Goal: Check status: Check status

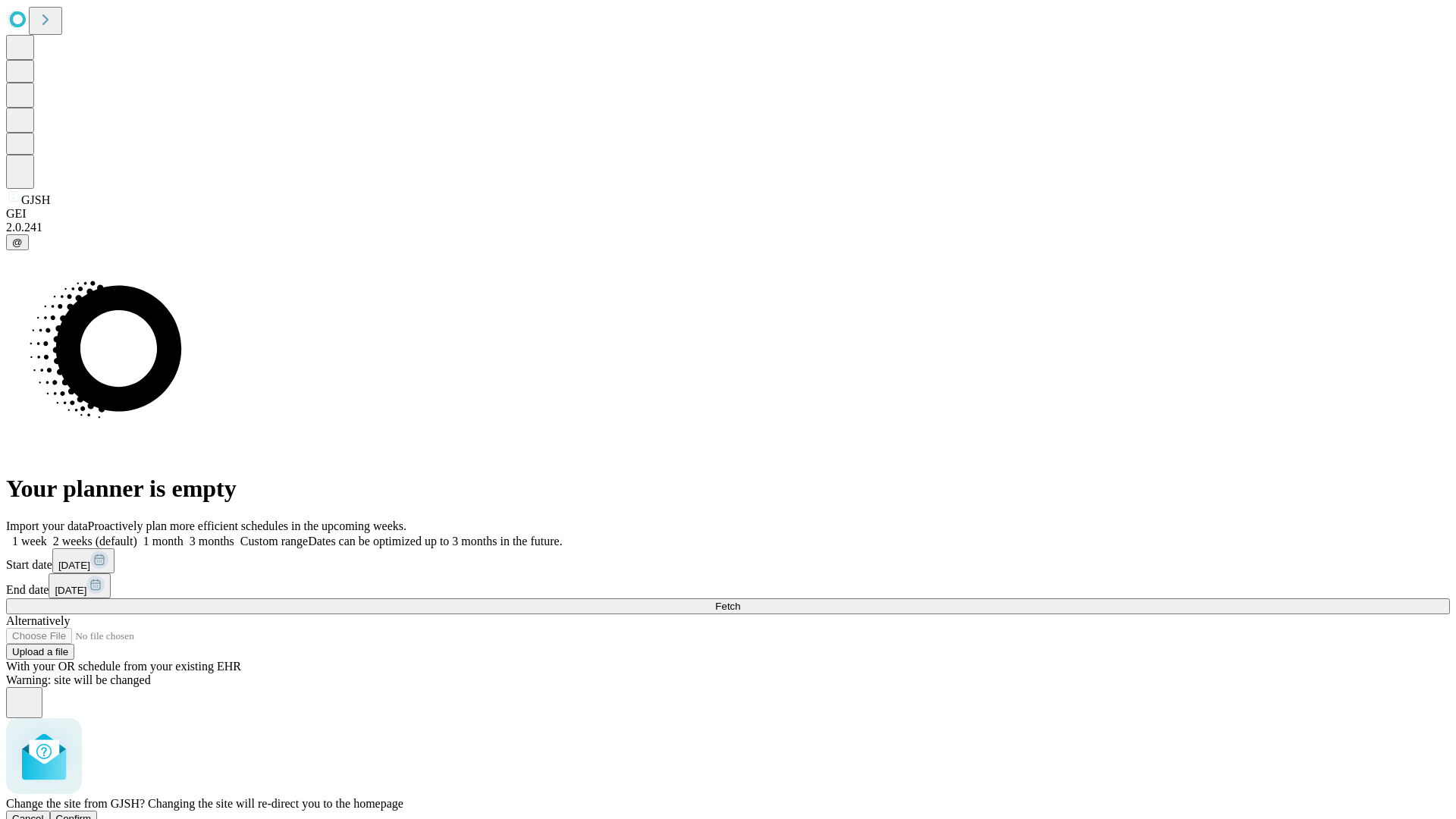
click at [92, 813] on span "Confirm" at bounding box center [74, 819] width 36 height 11
click at [183, 534] on label "1 month" at bounding box center [160, 541] width 46 height 13
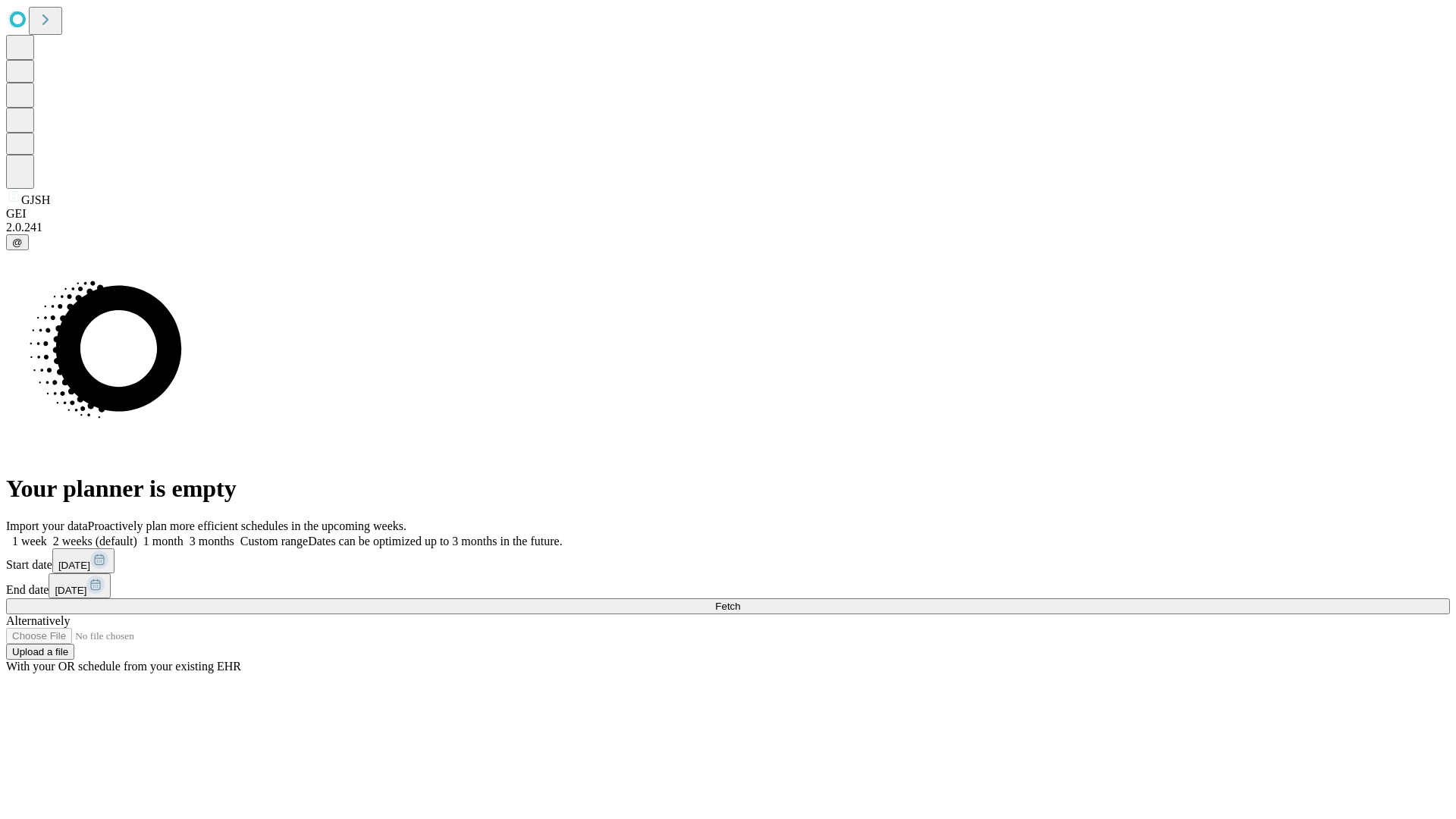
click at [740, 601] on span "Fetch" at bounding box center [727, 607] width 25 height 11
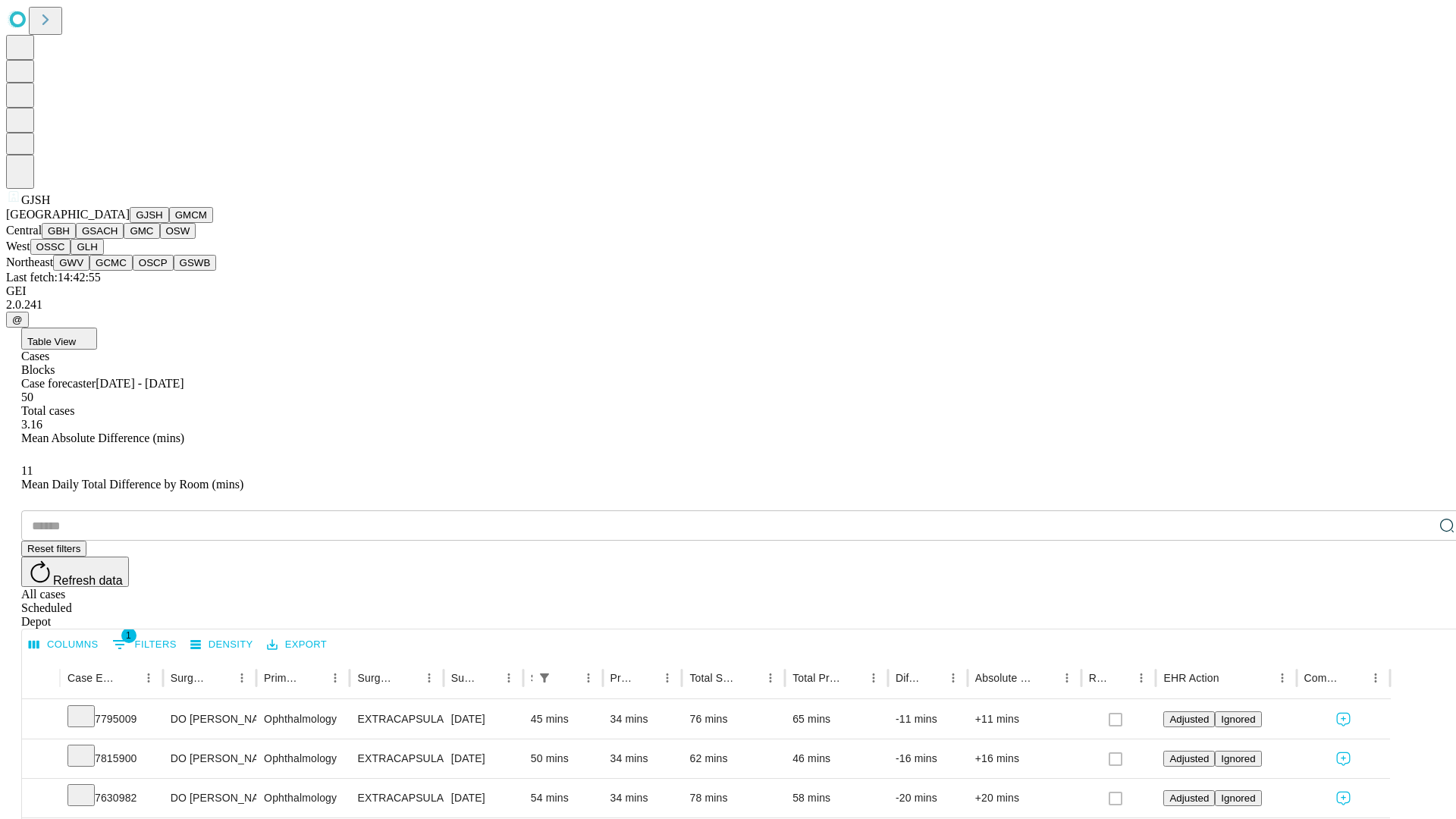
click at [169, 223] on button "GMCM" at bounding box center [191, 215] width 44 height 16
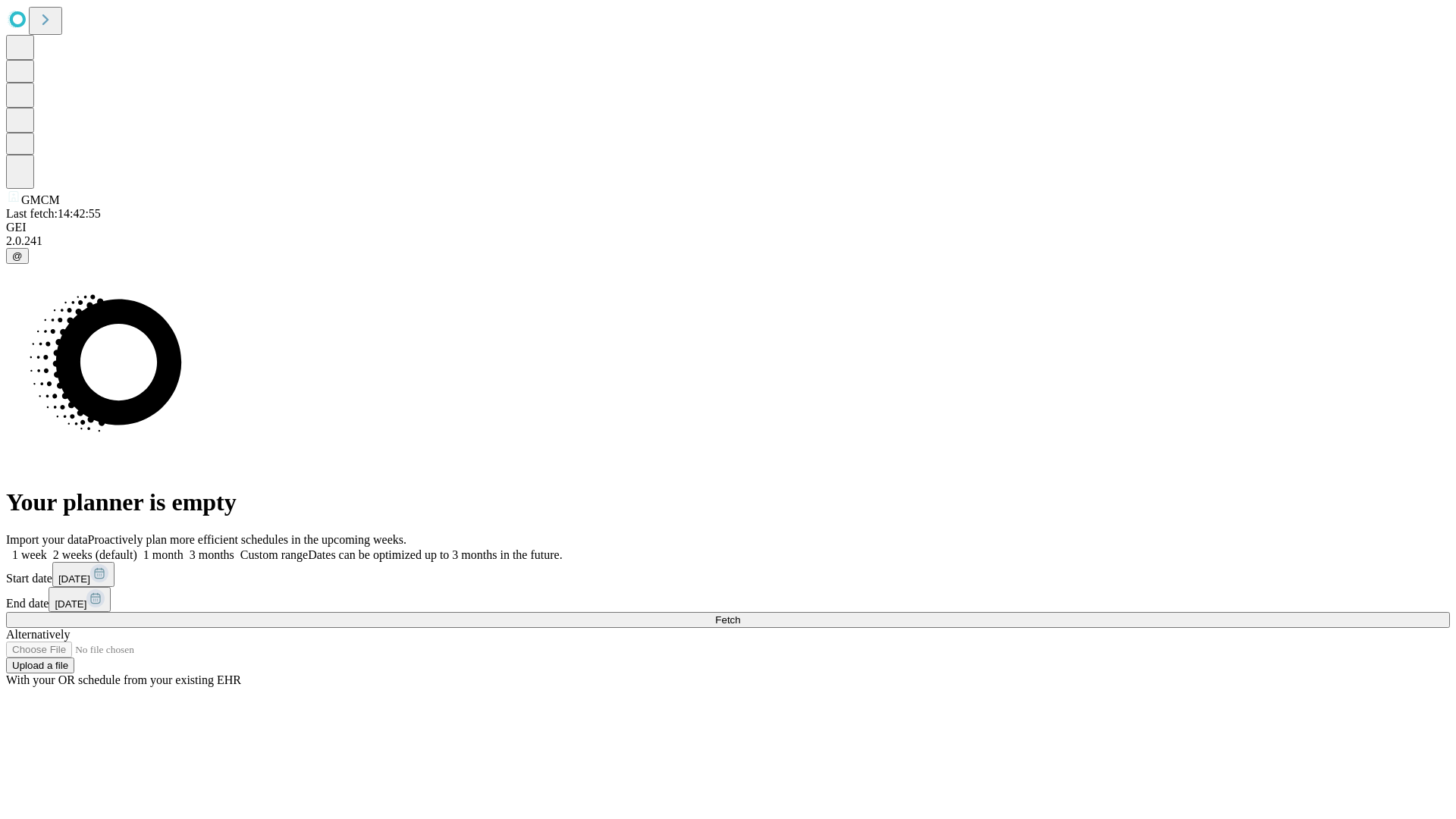
click at [183, 548] on label "1 month" at bounding box center [160, 555] width 46 height 13
click at [740, 615] on span "Fetch" at bounding box center [727, 620] width 25 height 11
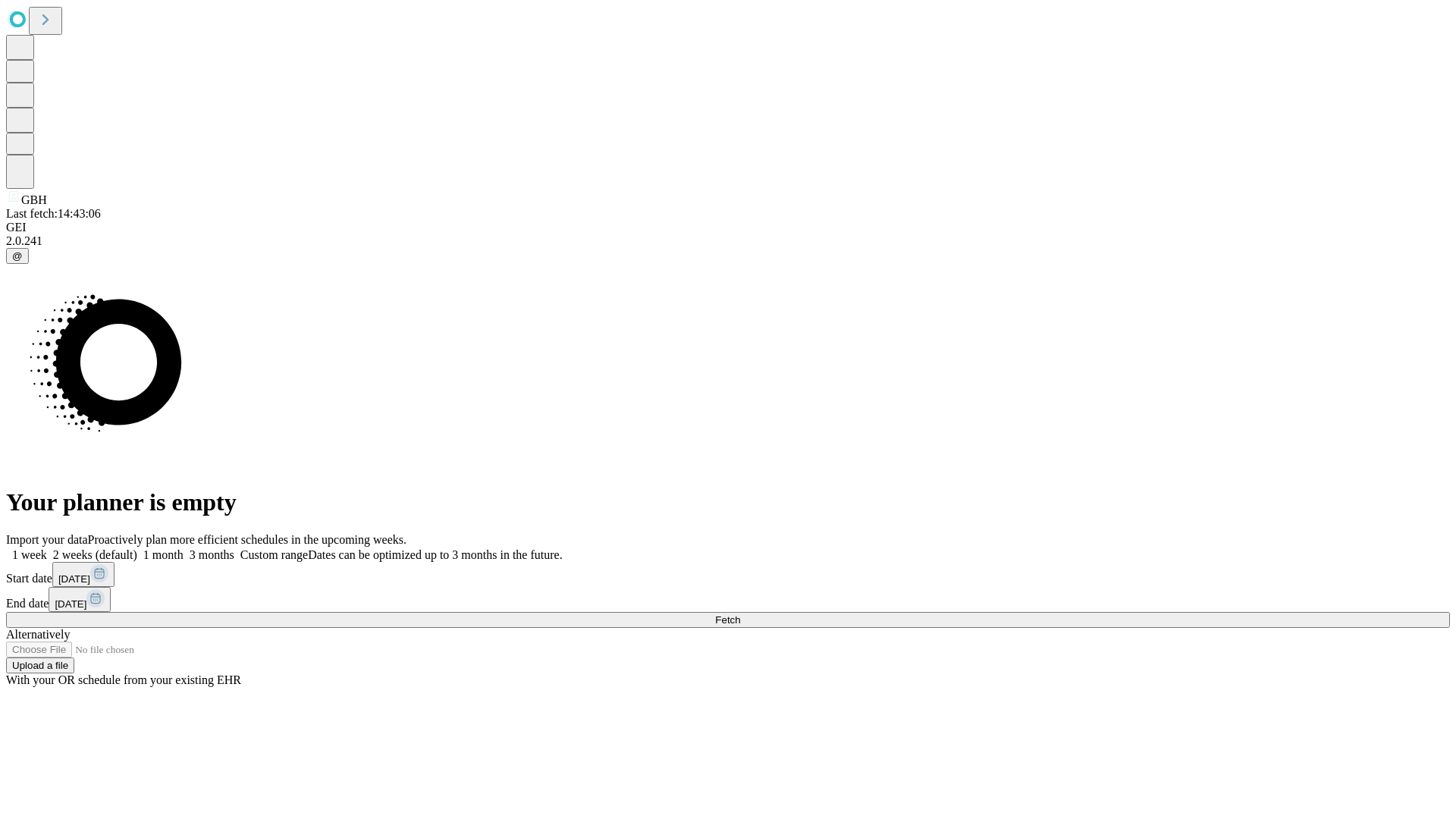
click at [740, 615] on span "Fetch" at bounding box center [727, 620] width 25 height 11
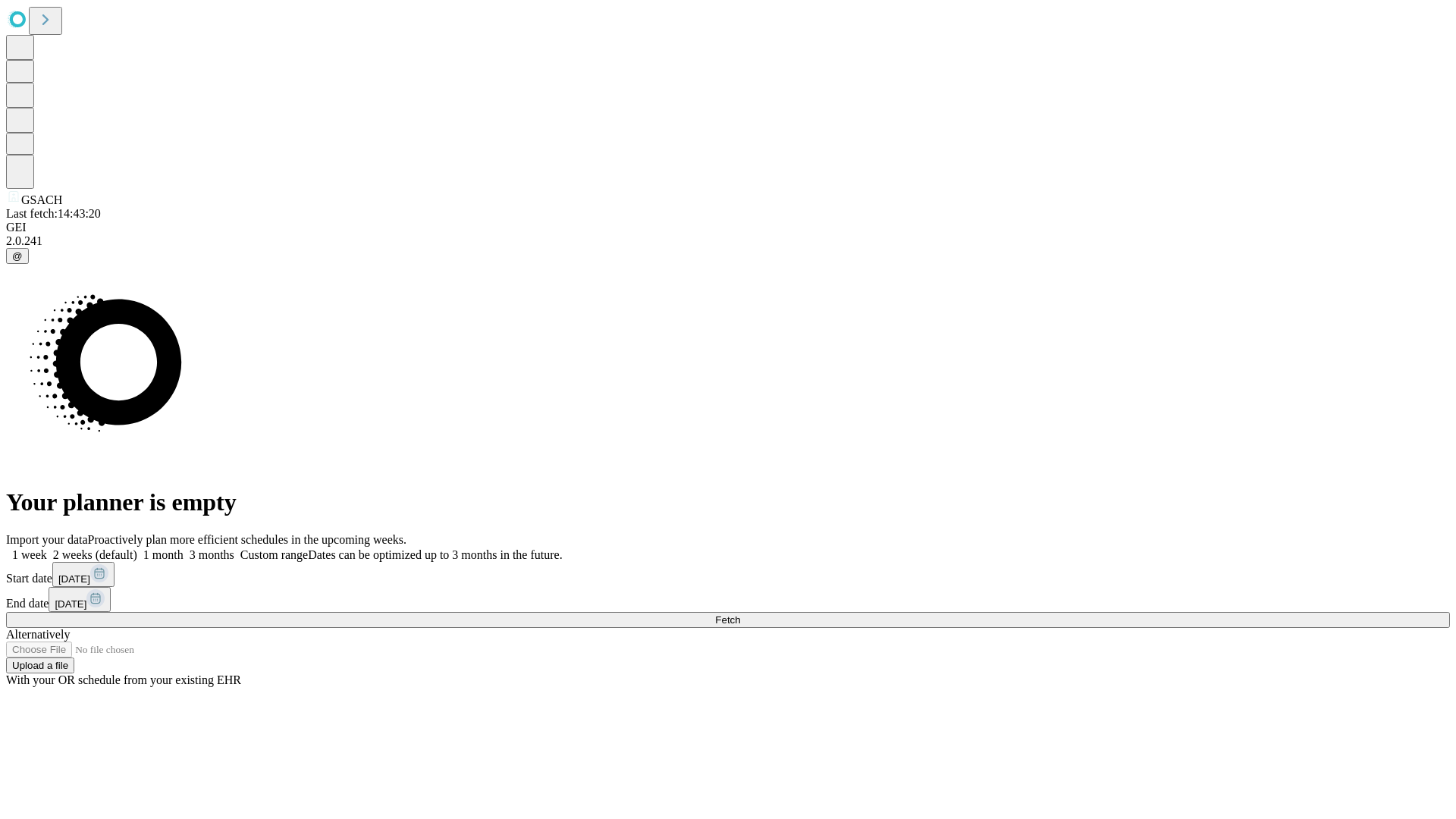
click at [183, 548] on label "1 month" at bounding box center [160, 555] width 46 height 13
click at [740, 615] on span "Fetch" at bounding box center [727, 620] width 25 height 11
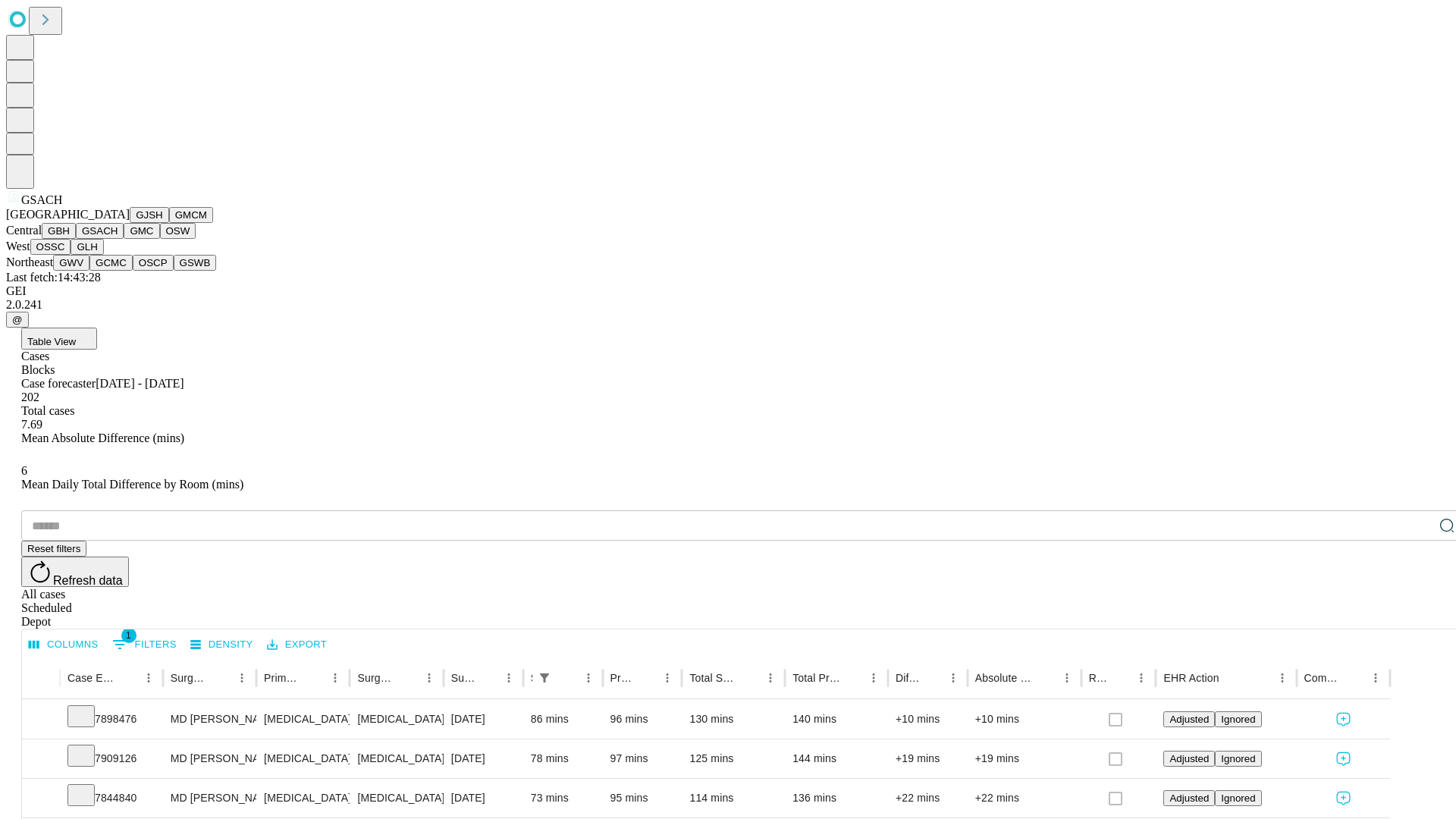
click at [123, 239] on button "GMC" at bounding box center [141, 231] width 36 height 16
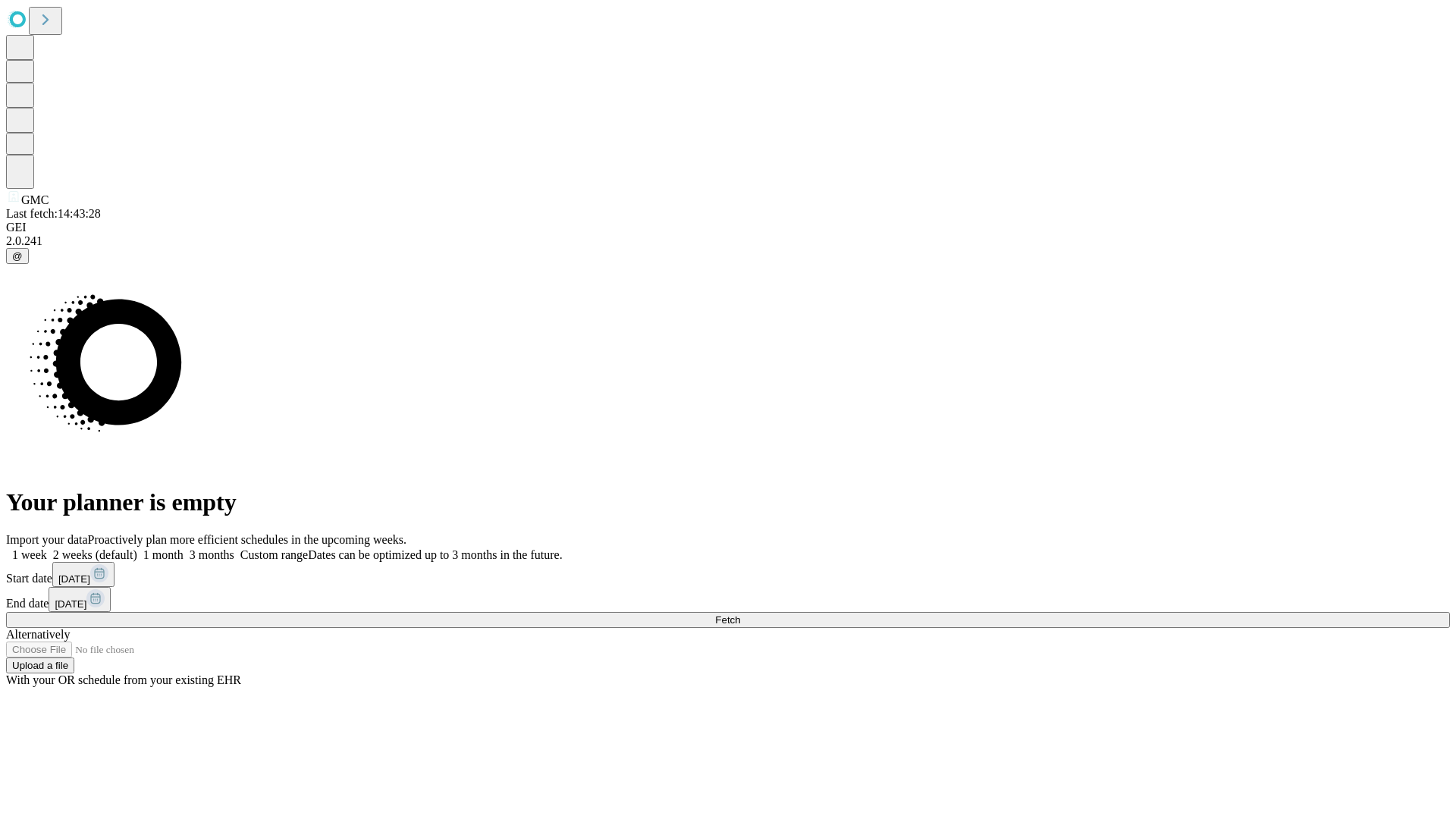
click at [183, 548] on label "1 month" at bounding box center [160, 555] width 46 height 13
click at [740, 615] on span "Fetch" at bounding box center [727, 620] width 25 height 11
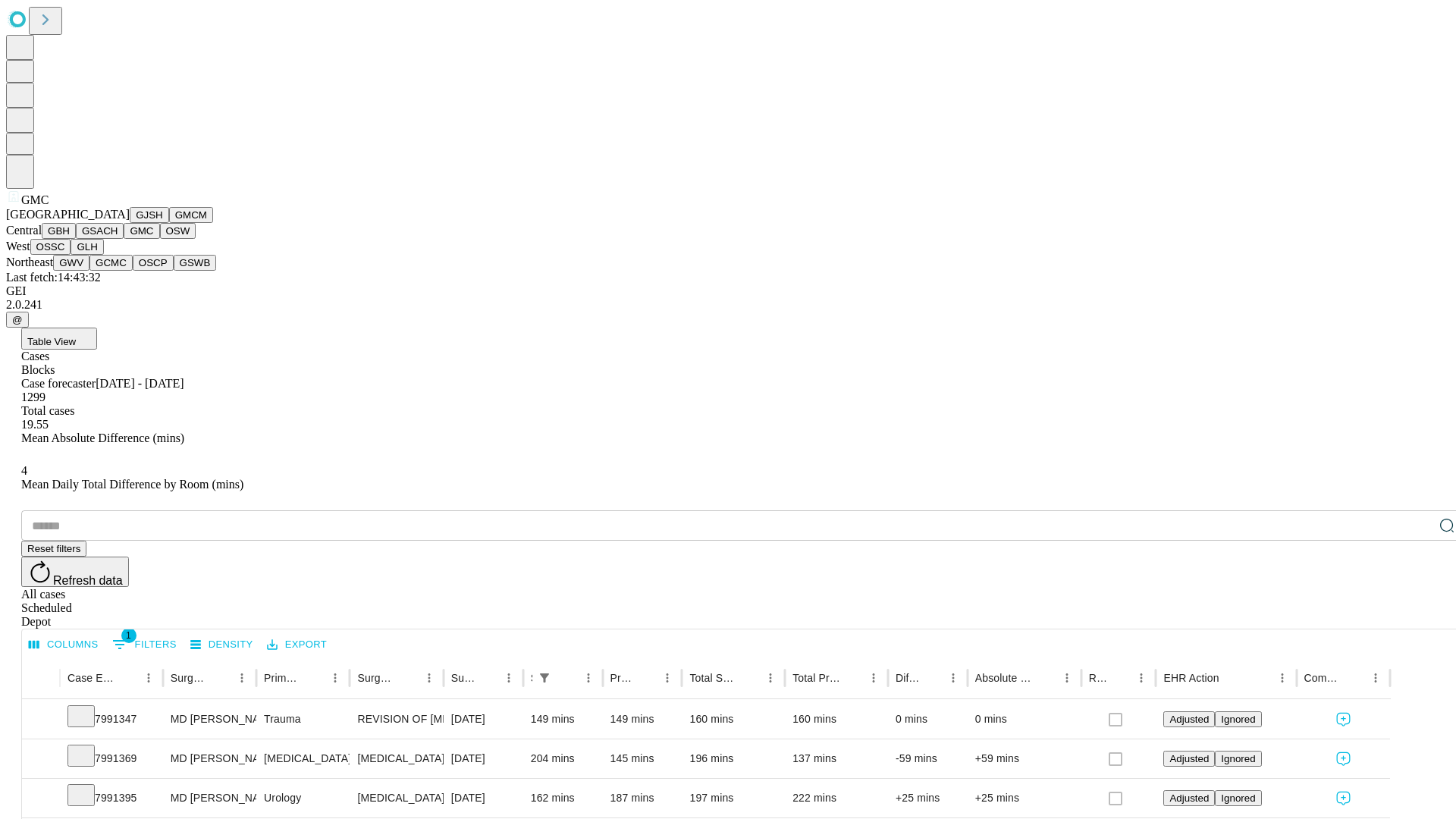
click at [160, 239] on button "OSW" at bounding box center [178, 231] width 36 height 16
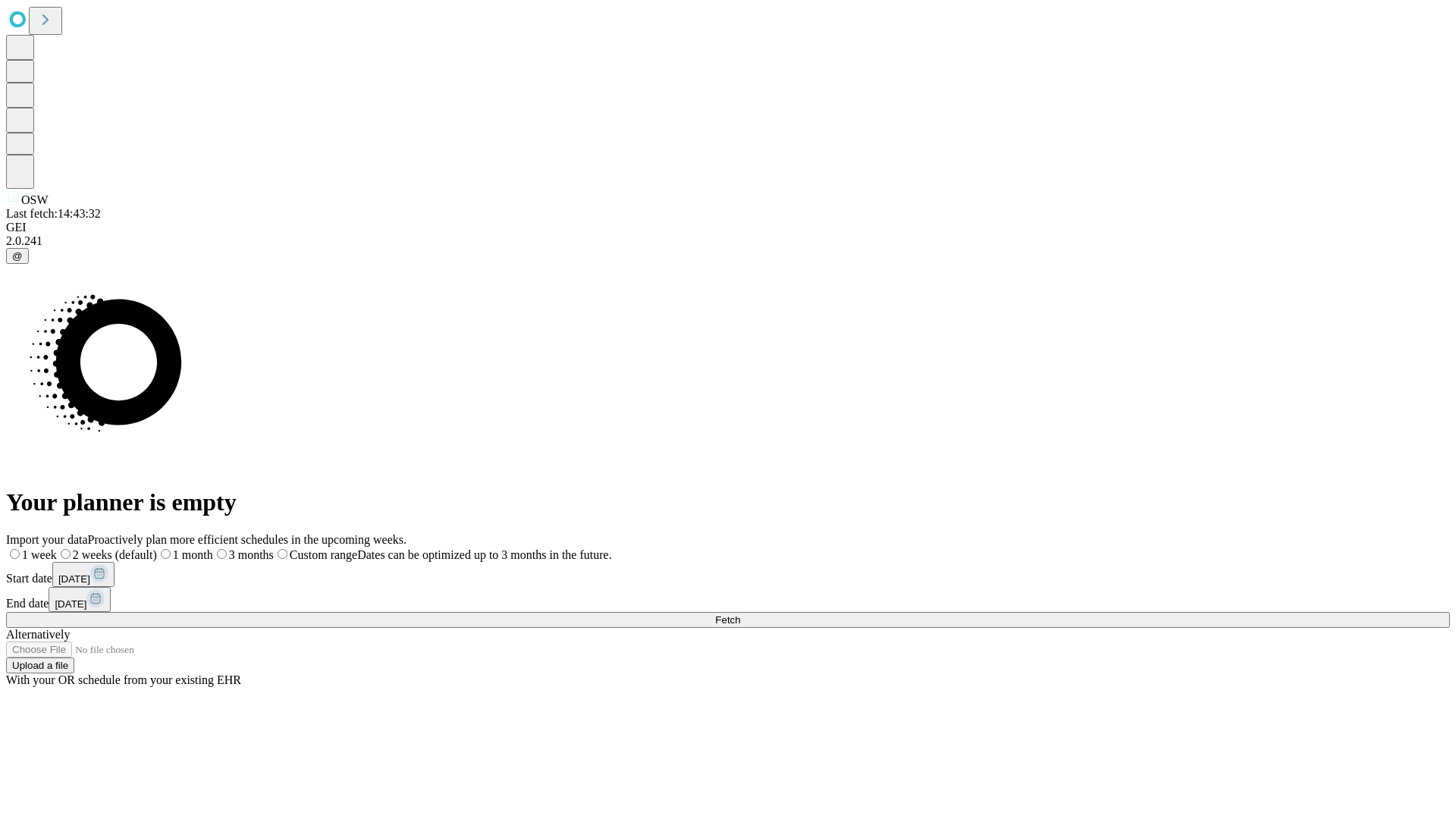
click at [213, 548] on label "1 month" at bounding box center [185, 555] width 56 height 13
click at [740, 615] on span "Fetch" at bounding box center [727, 620] width 25 height 11
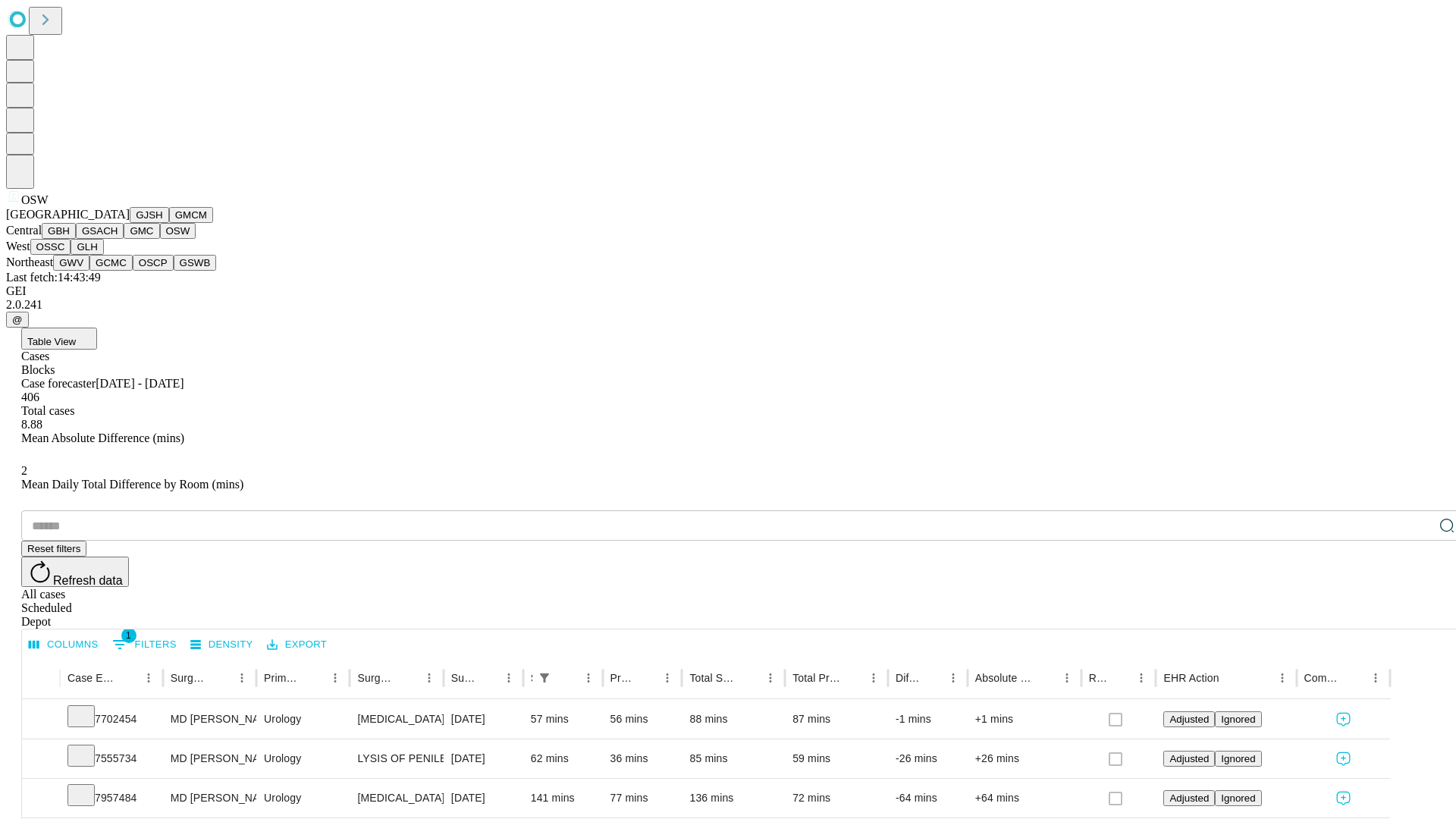
click at [71, 255] on button "OSSC" at bounding box center [50, 247] width 41 height 16
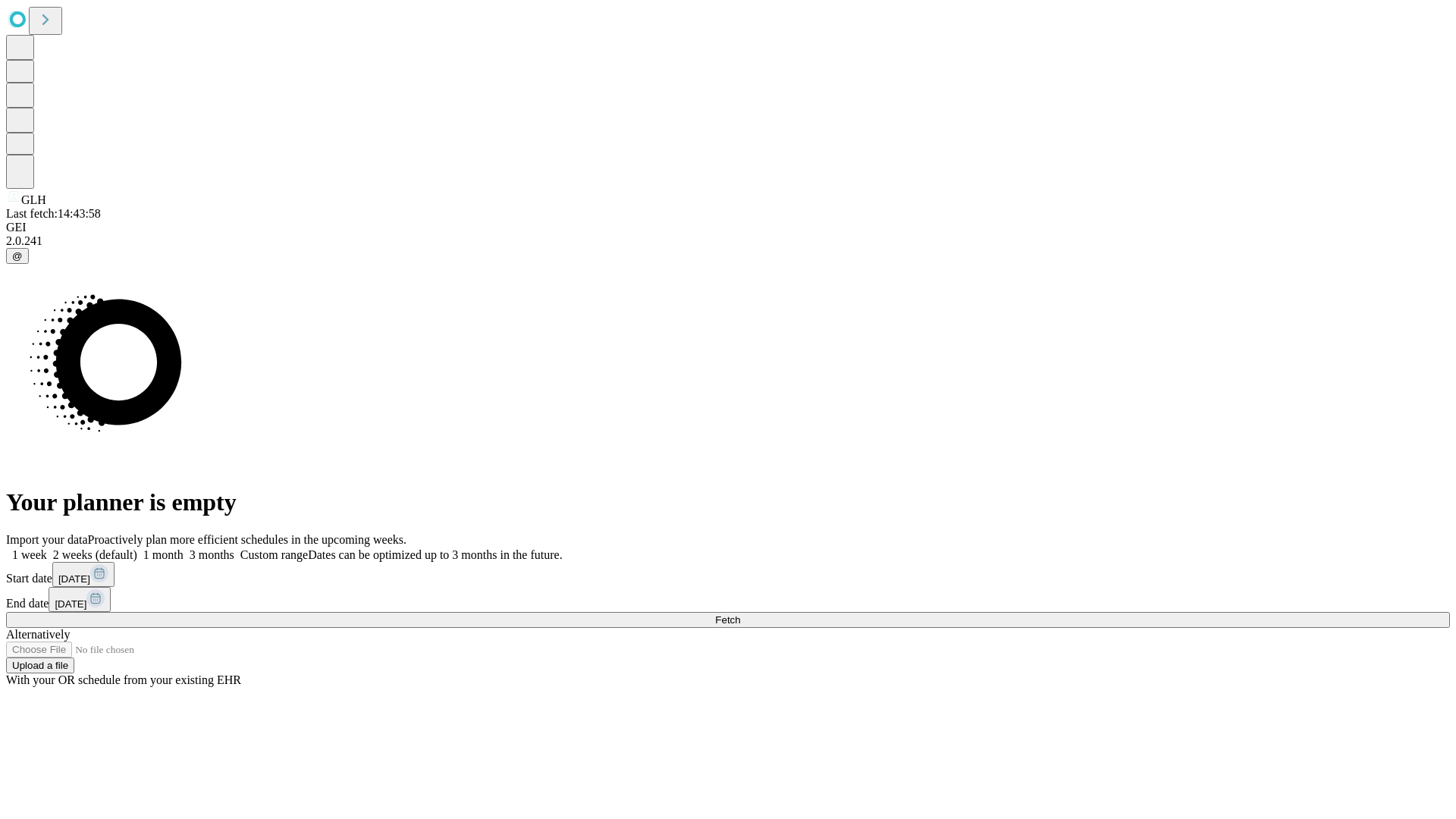
click at [183, 548] on label "1 month" at bounding box center [160, 555] width 46 height 13
click at [740, 615] on span "Fetch" at bounding box center [727, 620] width 25 height 11
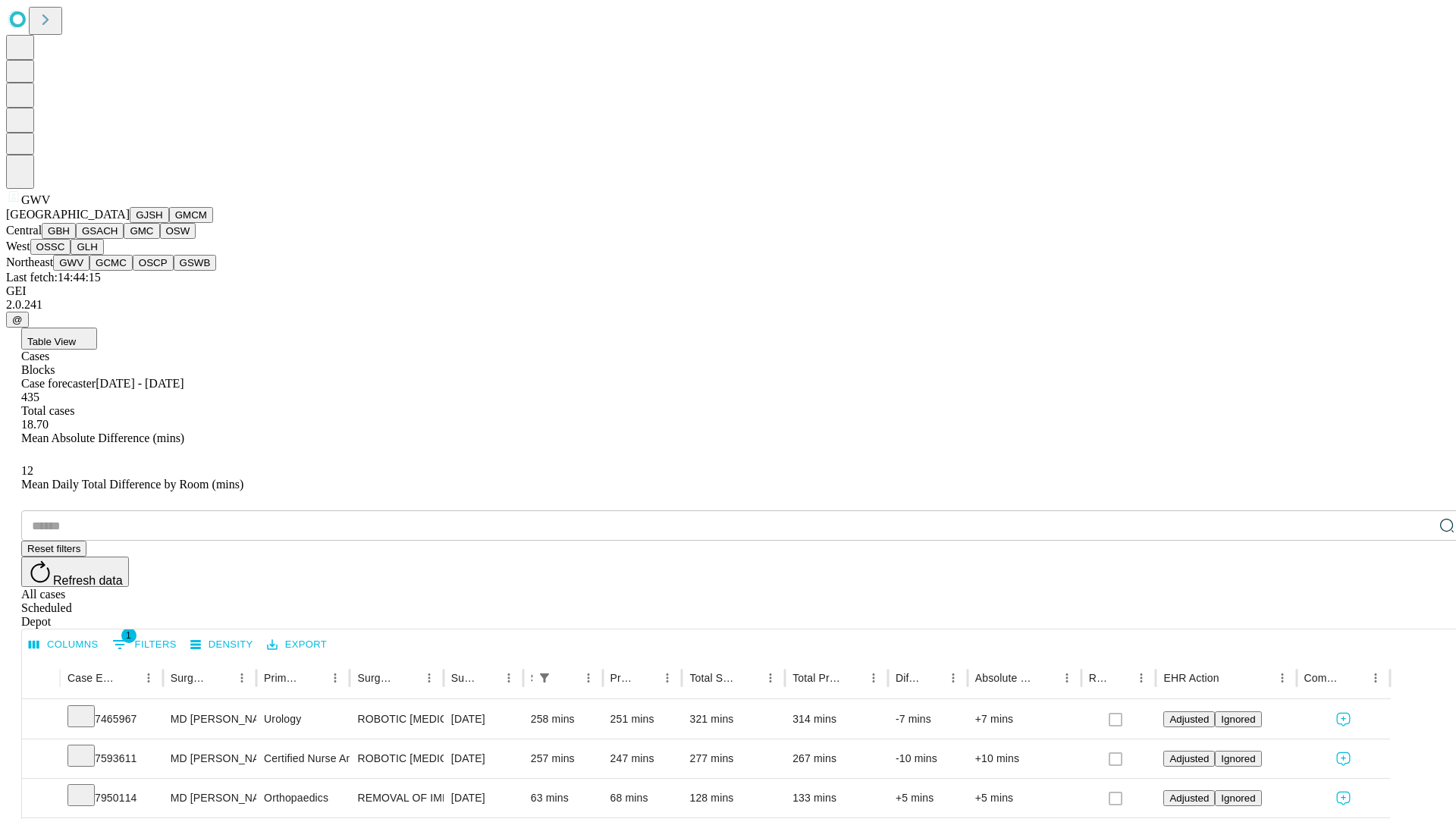
click at [118, 271] on button "GCMC" at bounding box center [110, 263] width 43 height 16
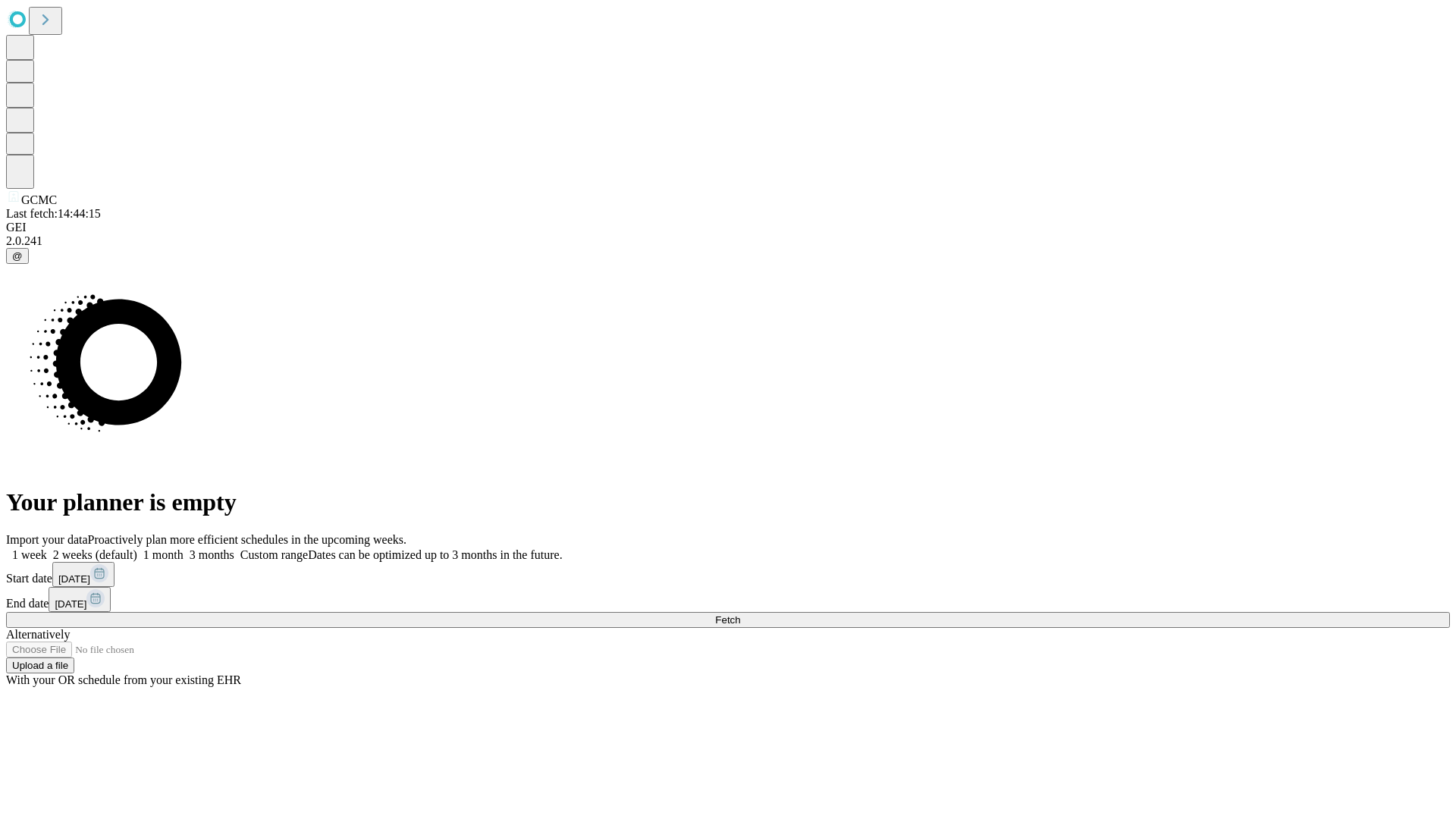
click at [183, 548] on label "1 month" at bounding box center [160, 555] width 46 height 13
click at [740, 615] on span "Fetch" at bounding box center [727, 620] width 25 height 11
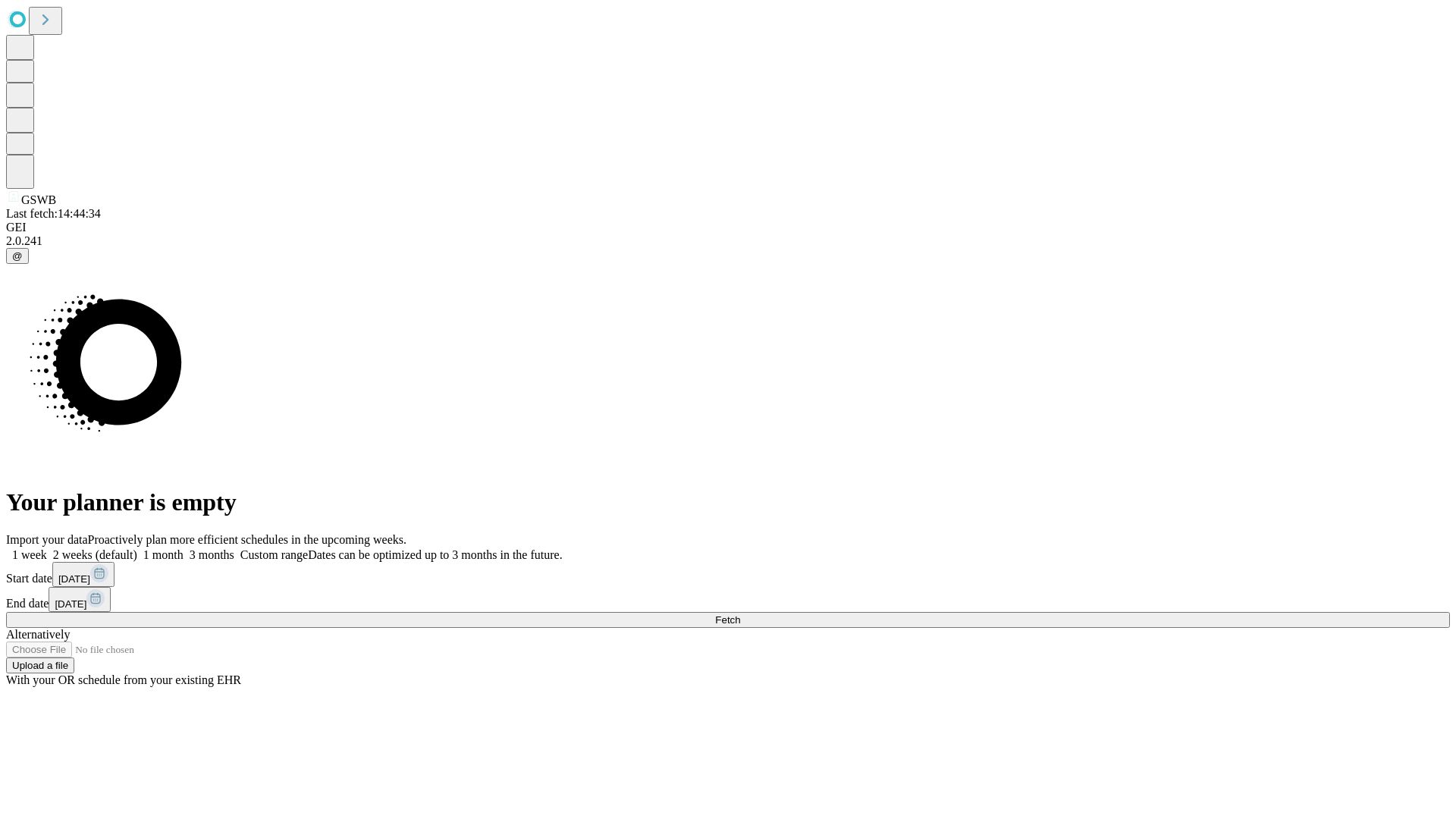
click at [740, 615] on span "Fetch" at bounding box center [727, 620] width 25 height 11
